Goal: Task Accomplishment & Management: Manage account settings

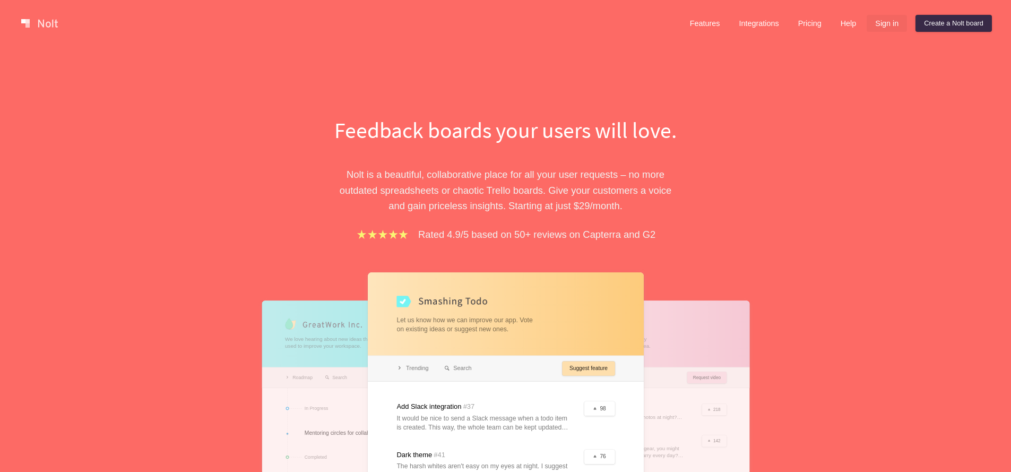
click at [878, 29] on link "Sign in" at bounding box center [887, 23] width 40 height 17
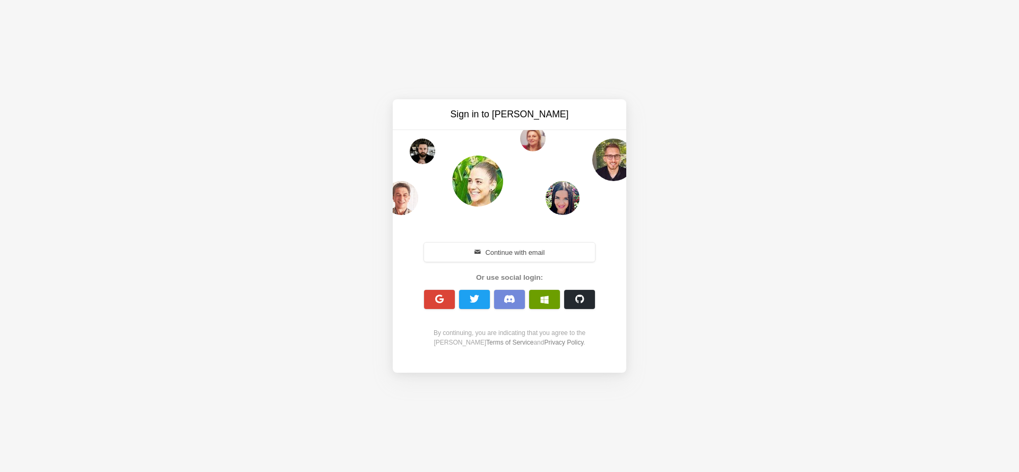
click at [547, 302] on span "button" at bounding box center [544, 299] width 8 height 8
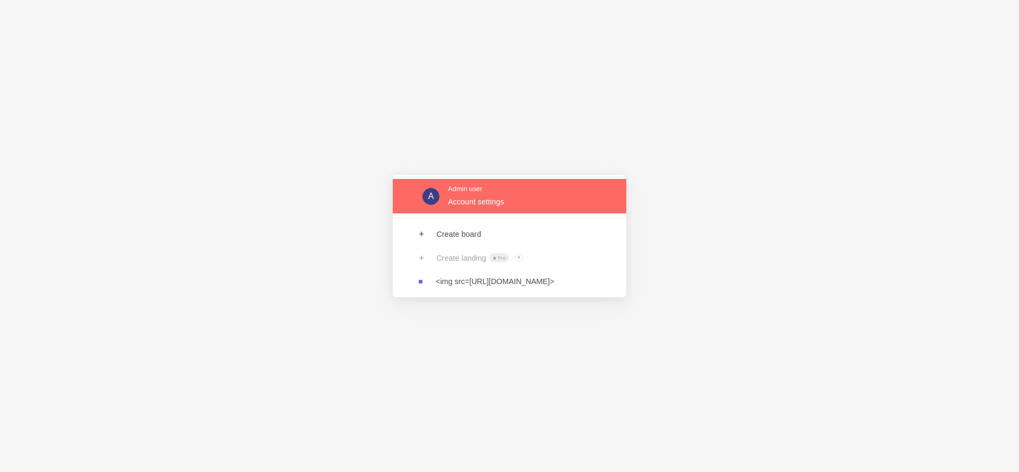
click at [469, 199] on link at bounding box center [510, 196] width 234 height 34
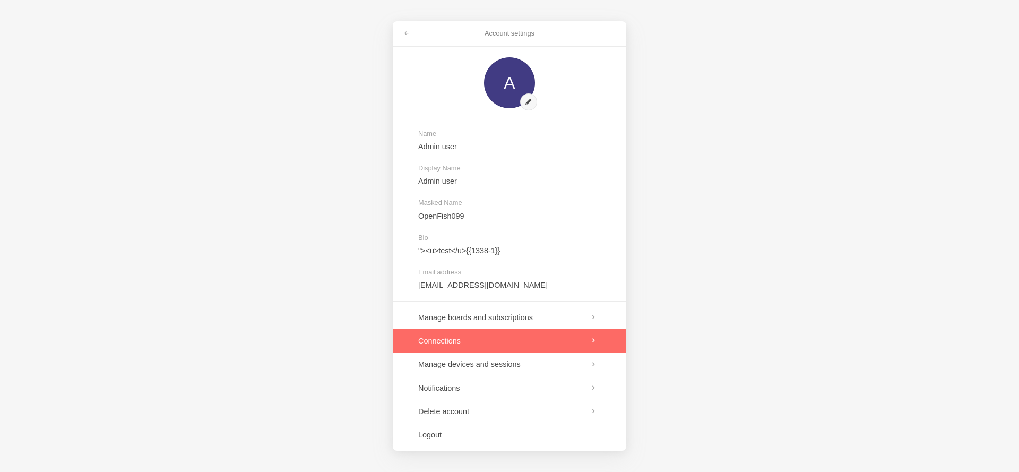
click at [454, 339] on link at bounding box center [510, 340] width 234 height 23
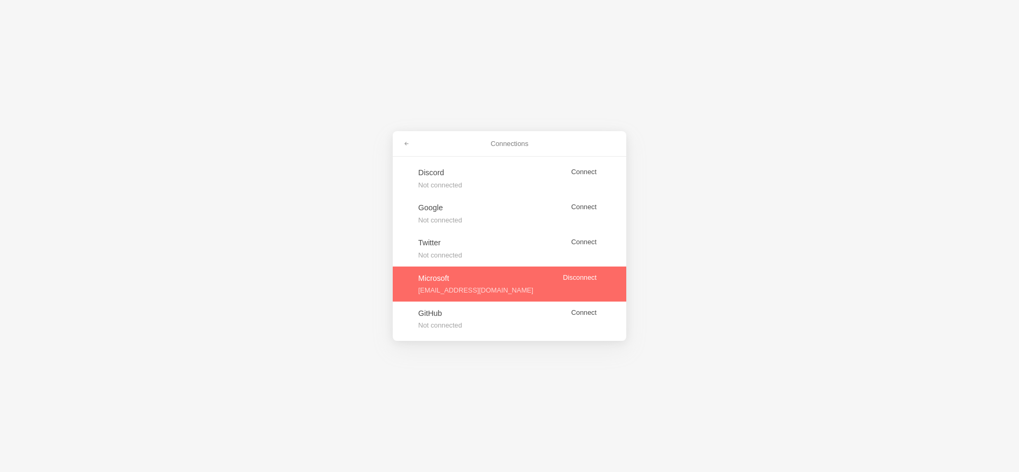
click at [579, 274] on link at bounding box center [510, 283] width 234 height 35
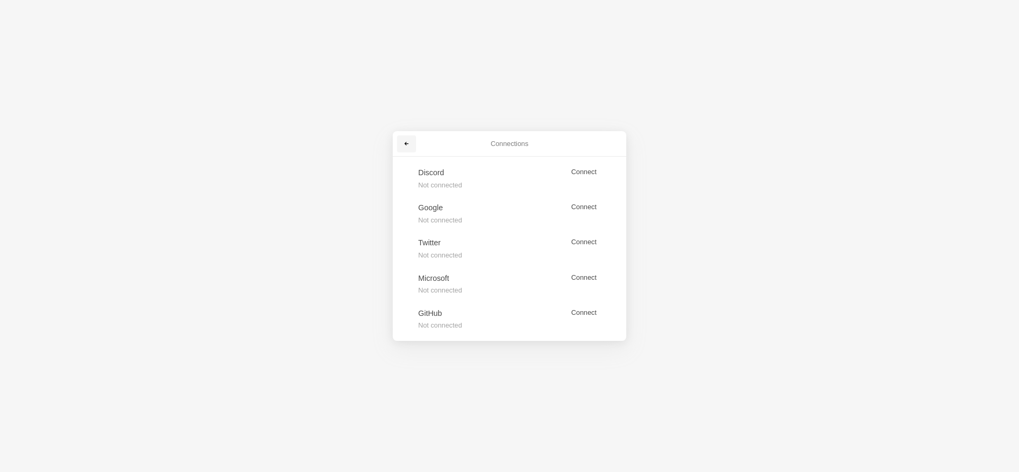
click at [404, 144] on span at bounding box center [406, 144] width 6 height 6
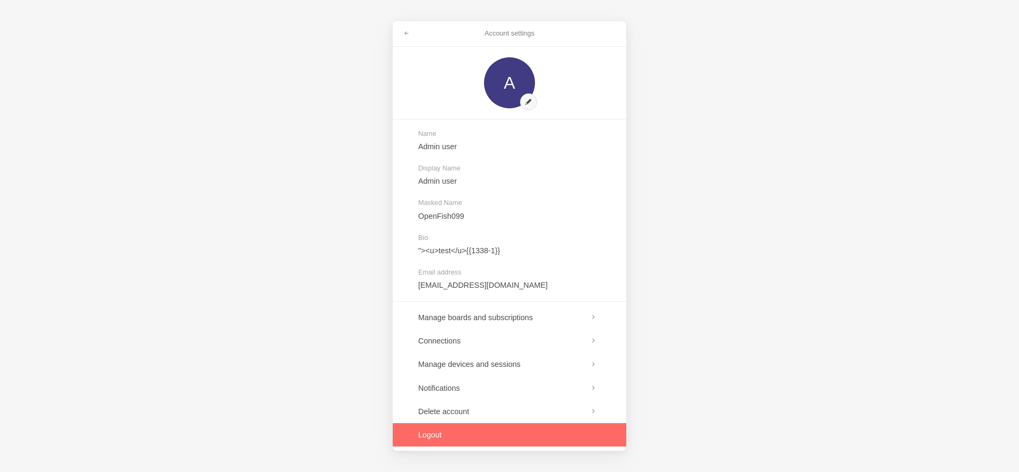
click at [429, 438] on link at bounding box center [510, 434] width 234 height 23
